Goal: Book appointment/travel/reservation

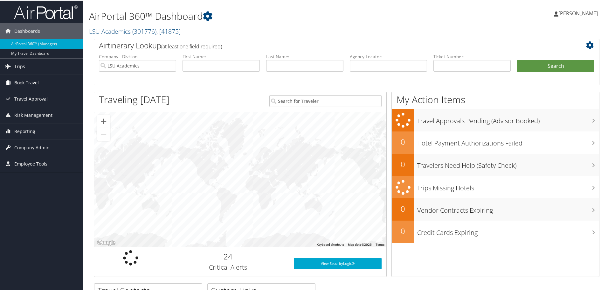
click at [39, 80] on link "Book Travel" at bounding box center [41, 82] width 83 height 16
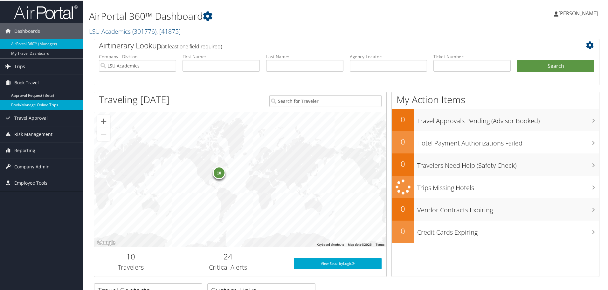
click at [34, 106] on link "Book/Manage Online Trips" at bounding box center [41, 105] width 83 height 10
click at [33, 105] on link "Book/Manage Online Trips" at bounding box center [41, 105] width 83 height 10
